Goal: Find specific page/section: Find specific page/section

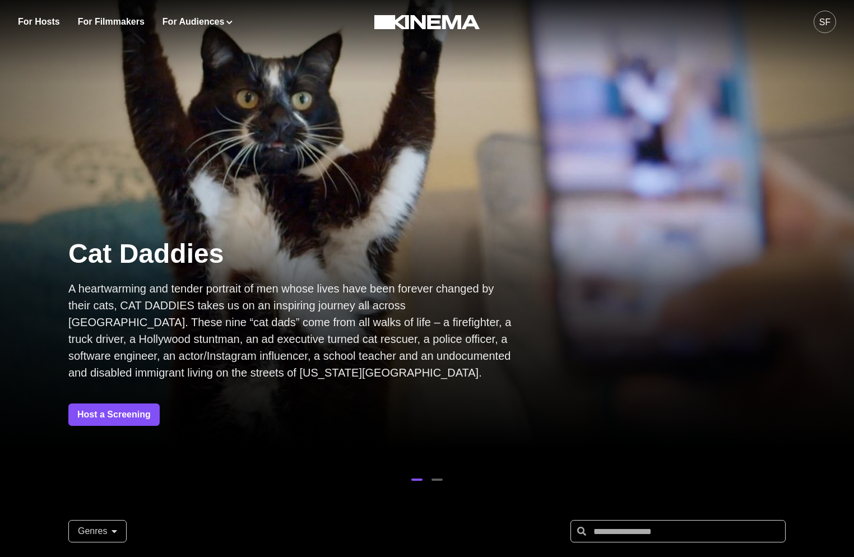
click at [823, 32] on div "SF" at bounding box center [825, 22] width 22 height 22
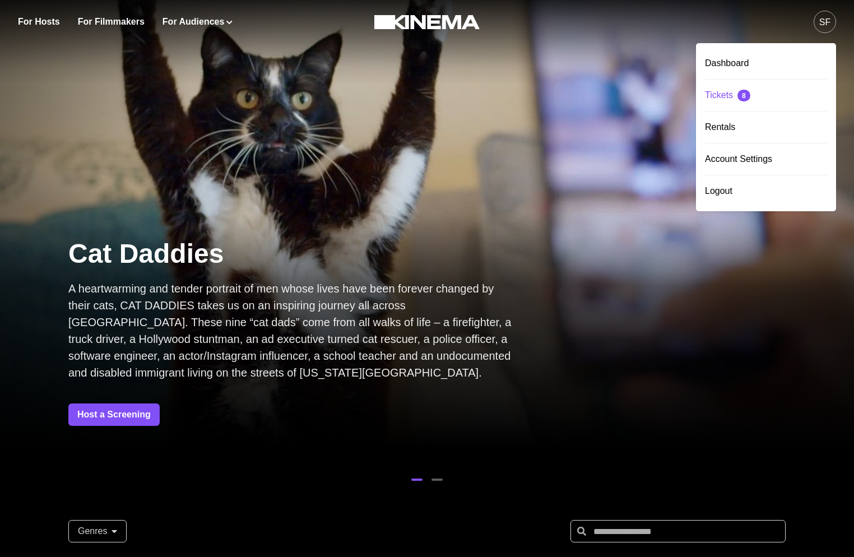
click at [719, 95] on div "Tickets 8" at bounding box center [766, 95] width 122 height 31
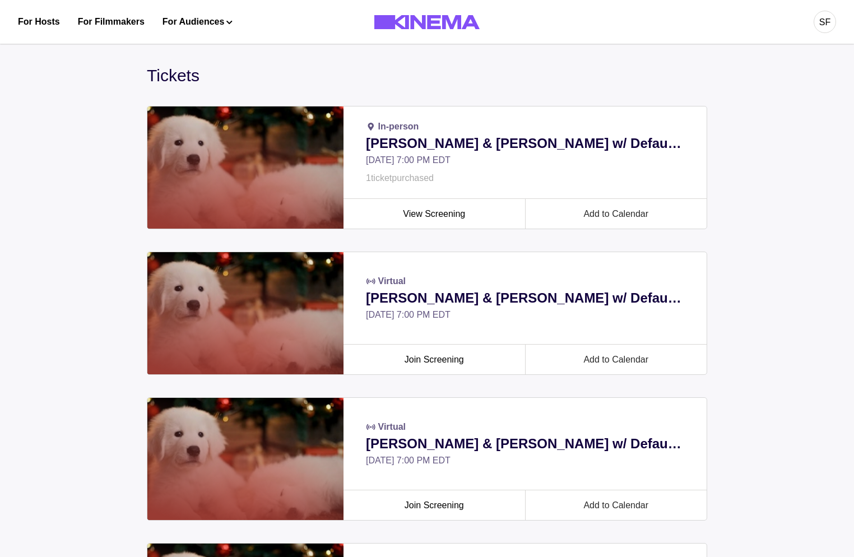
click at [822, 19] on div "SF" at bounding box center [825, 22] width 11 height 13
click at [714, 124] on div "Rentals" at bounding box center [766, 127] width 122 height 31
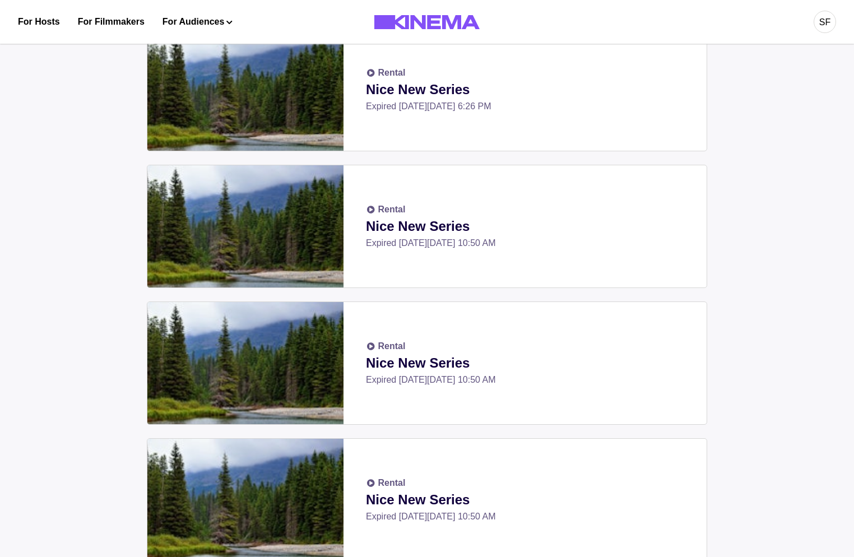
scroll to position [368, 0]
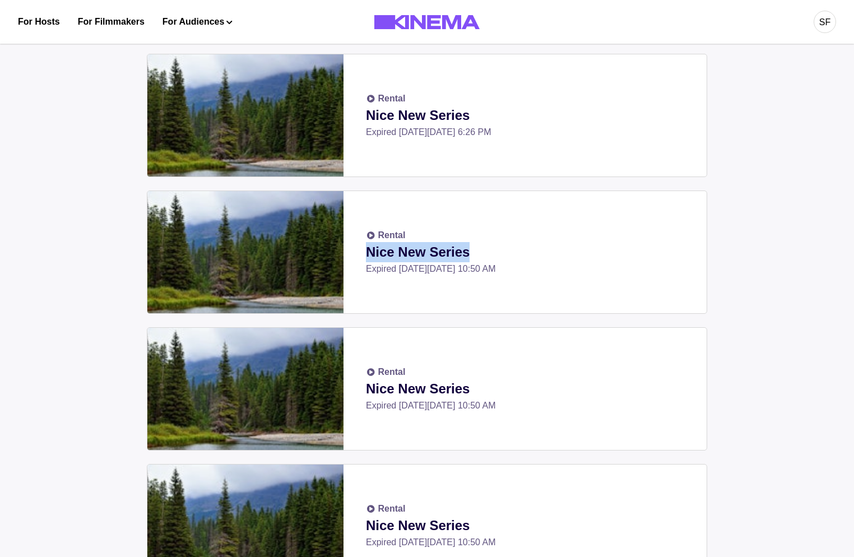
drag, startPoint x: 371, startPoint y: 251, endPoint x: 493, endPoint y: 251, distance: 122.2
click at [493, 251] on p "Nice New Series" at bounding box center [525, 252] width 318 height 20
click at [377, 272] on p "Expired [DATE][DATE] 10:50 AM" at bounding box center [525, 268] width 318 height 13
